Goal: Task Accomplishment & Management: Use online tool/utility

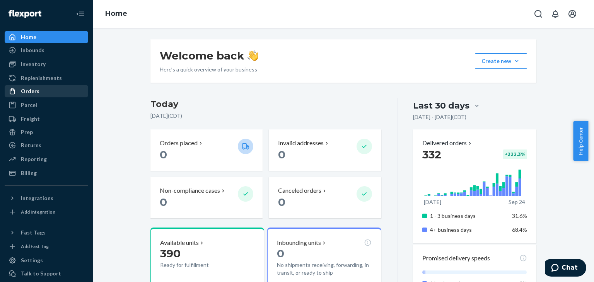
drag, startPoint x: 30, startPoint y: 92, endPoint x: 39, endPoint y: 93, distance: 9.0
click at [30, 92] on div "Orders" at bounding box center [30, 91] width 19 height 8
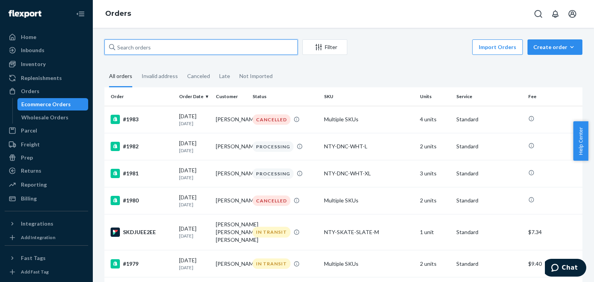
click at [155, 47] on input "text" at bounding box center [200, 46] width 193 height 15
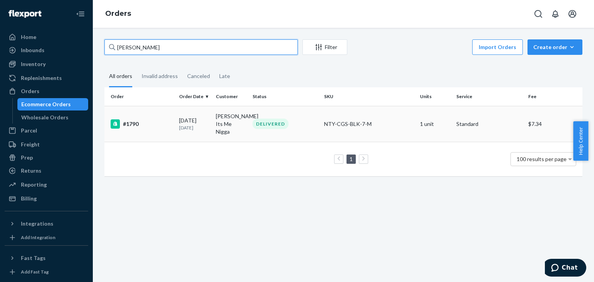
type input "[PERSON_NAME]"
click at [190, 117] on div "[DATE] [DATE]" at bounding box center [194, 124] width 31 height 14
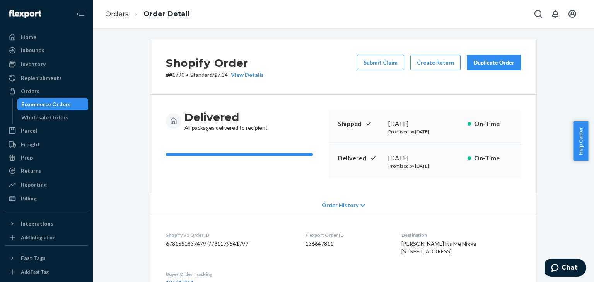
click at [497, 64] on div "Duplicate Order" at bounding box center [493, 63] width 41 height 8
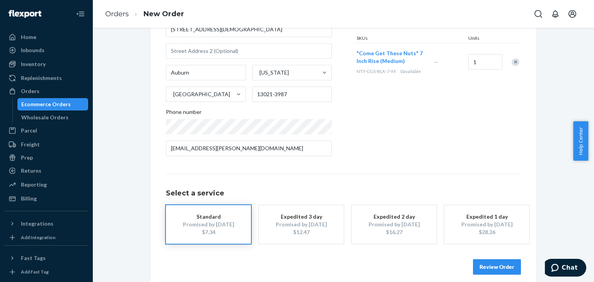
scroll to position [108, 0]
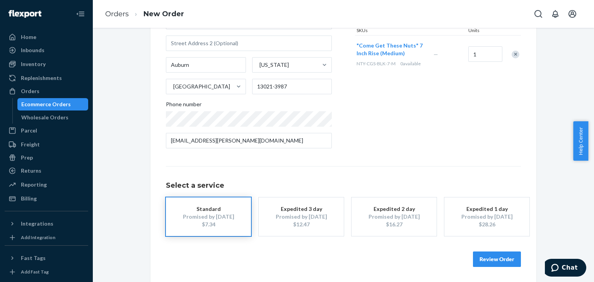
click at [497, 257] on button "Review Order" at bounding box center [497, 259] width 48 height 15
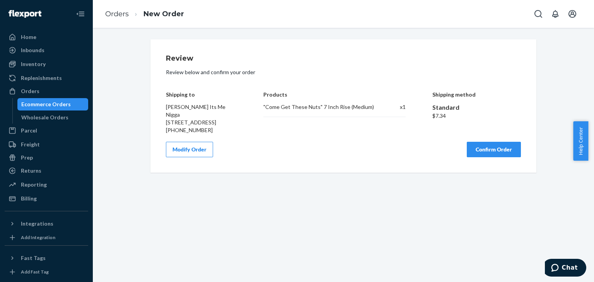
scroll to position [0, 0]
click at [493, 150] on button "Confirm Order" at bounding box center [494, 149] width 54 height 15
